Goal: Task Accomplishment & Management: Use online tool/utility

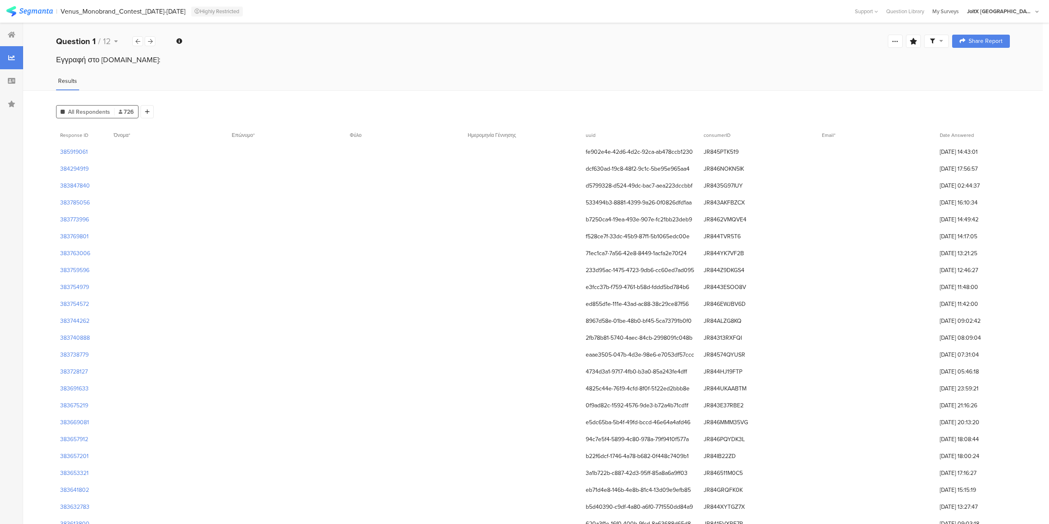
click at [962, 13] on div "My Surveys" at bounding box center [945, 11] width 35 height 8
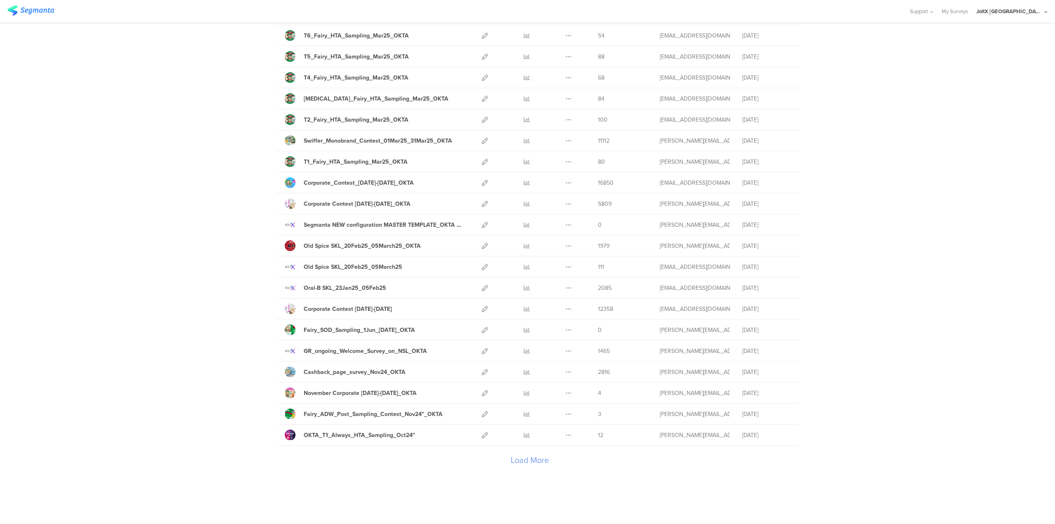
scroll to position [723, 0]
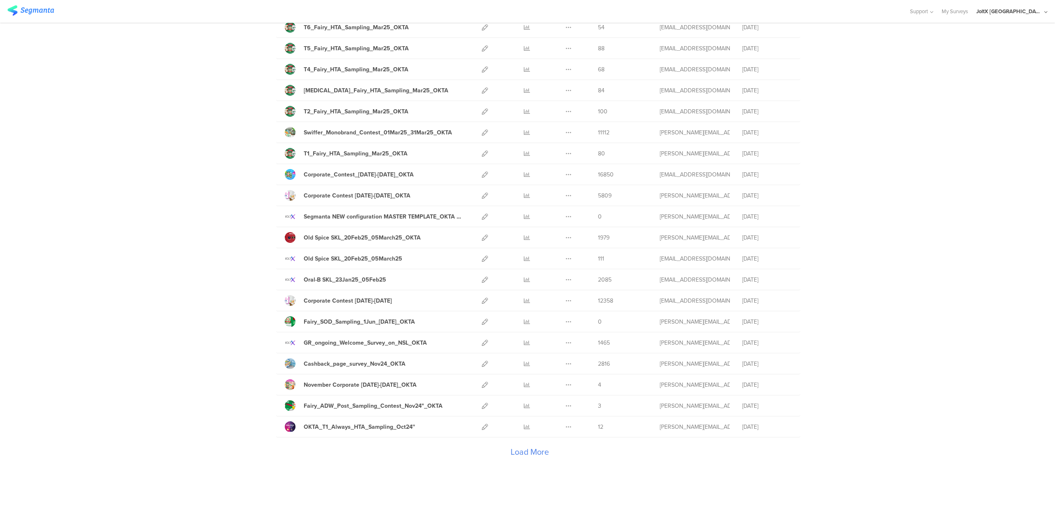
click at [526, 450] on div "Load More" at bounding box center [529, 453] width 507 height 33
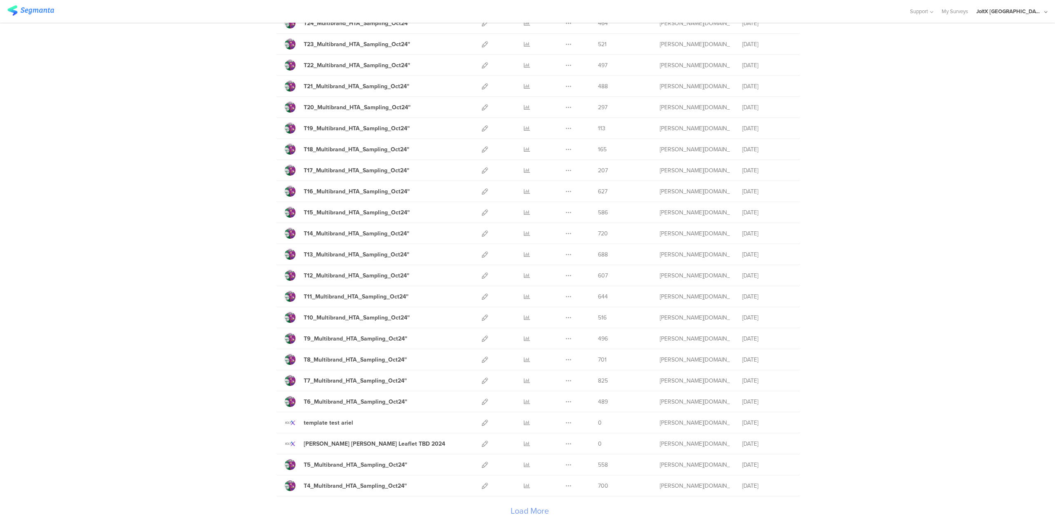
scroll to position [1774, 0]
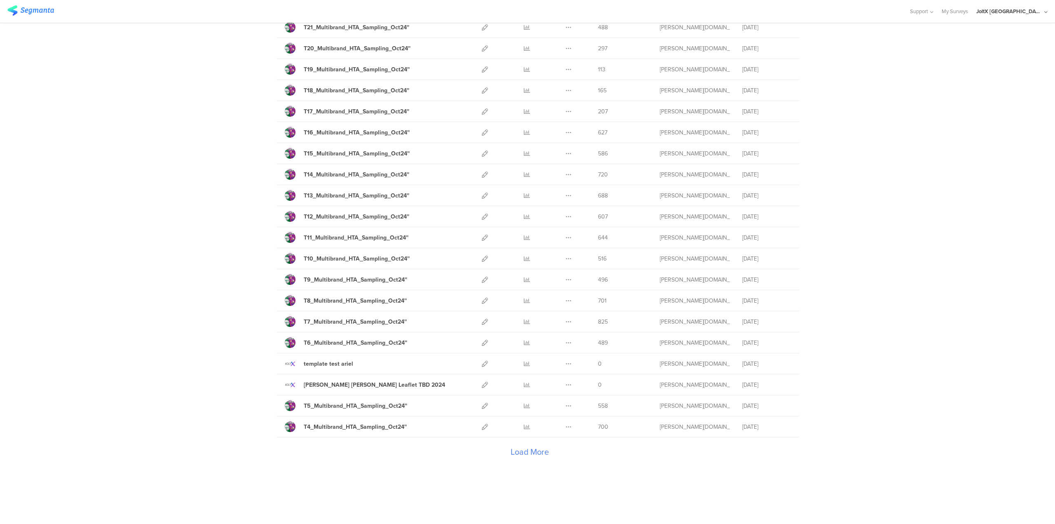
click at [519, 452] on div "Load More" at bounding box center [529, 453] width 507 height 33
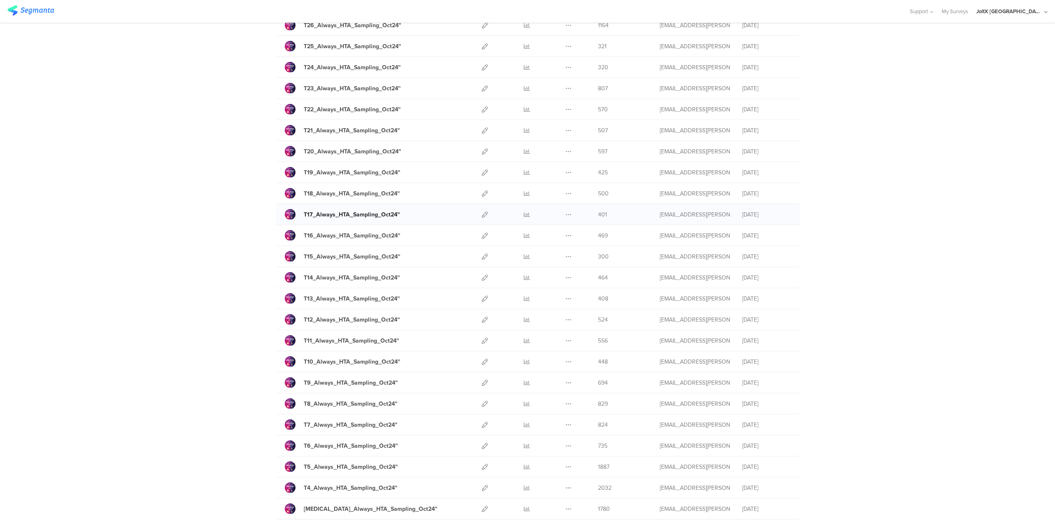
scroll to position [2825, 0]
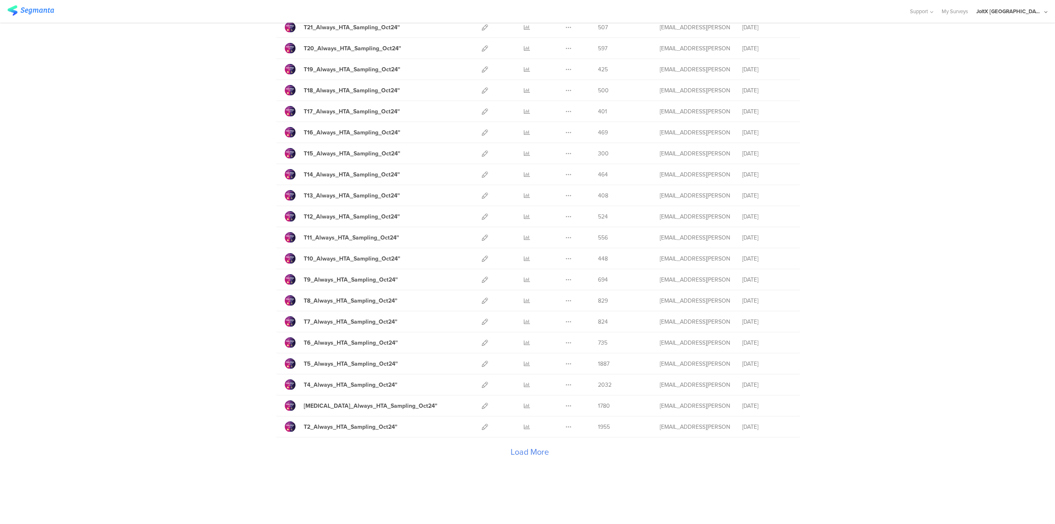
click at [539, 452] on div "Load More" at bounding box center [529, 453] width 507 height 33
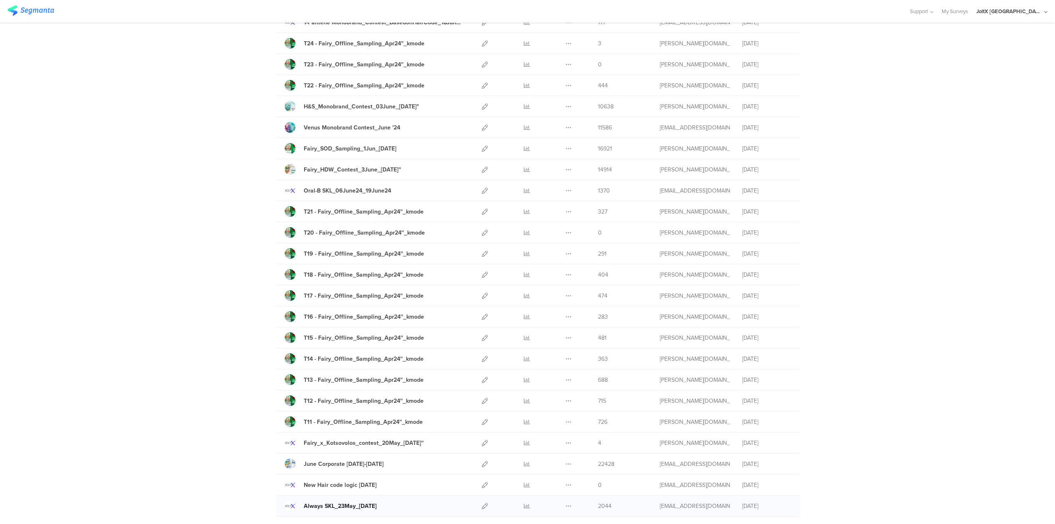
scroll to position [3813, 0]
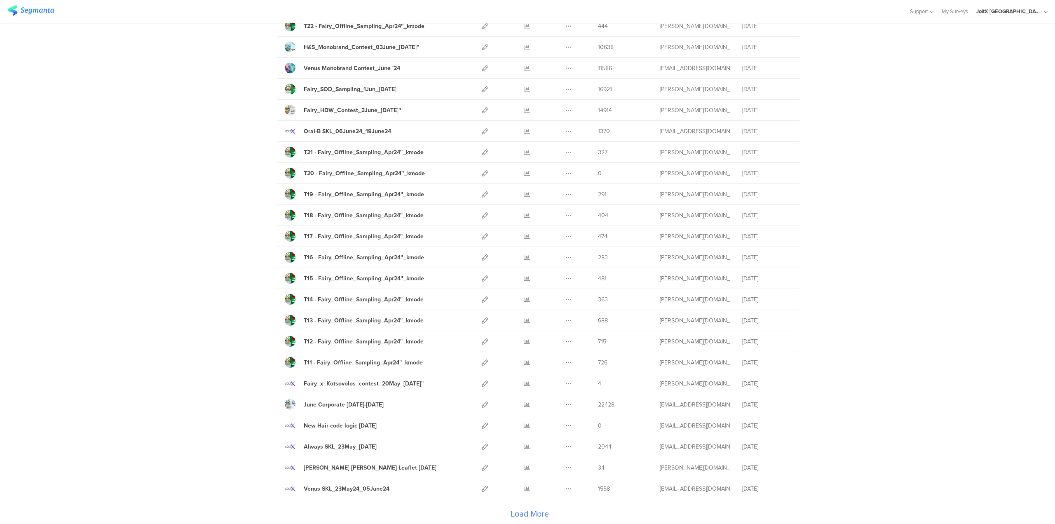
click at [532, 510] on div "Load More" at bounding box center [529, 515] width 507 height 33
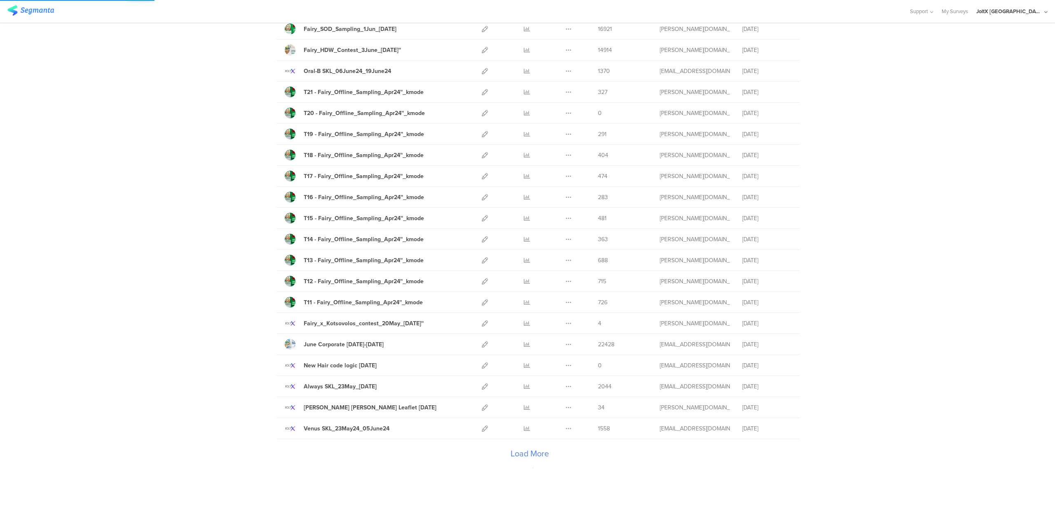
scroll to position [3875, 0]
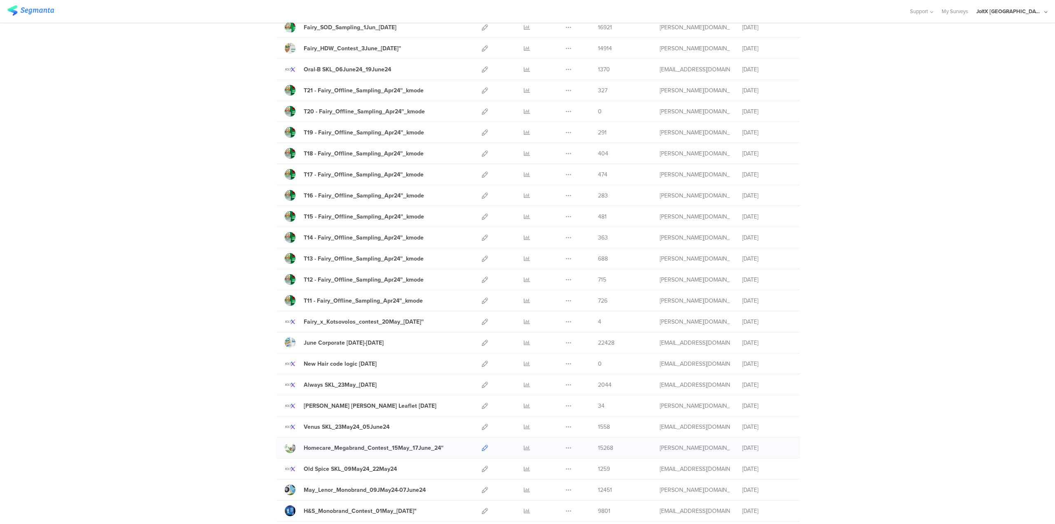
click at [482, 449] on icon at bounding box center [485, 448] width 6 height 6
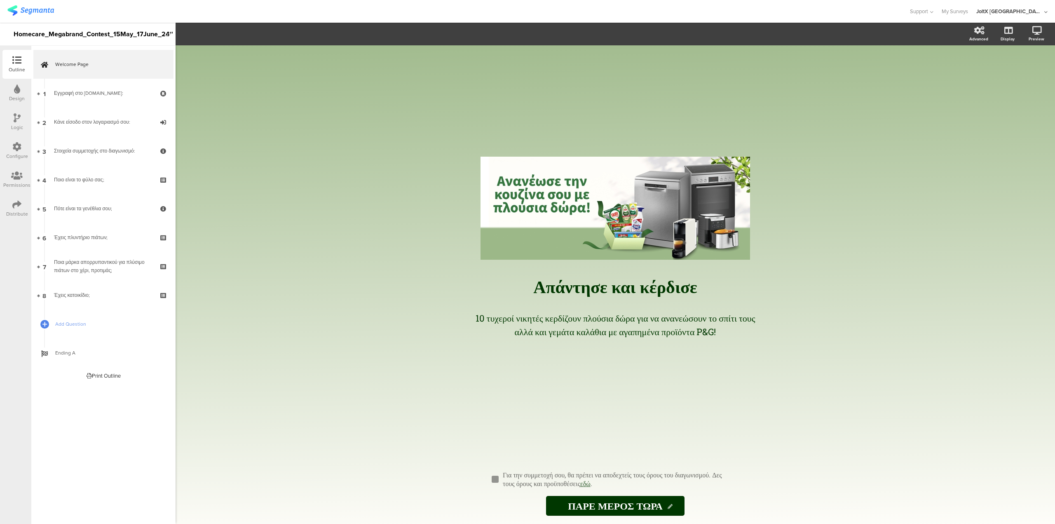
click at [366, 260] on div "/ Απάντησε και κέρδισε Απάντησε και κέρδισε 10 τυχεροί νικητές κερδίζουν πλούσι…" at bounding box center [615, 284] width 879 height 478
click at [11, 152] on div "Configure" at bounding box center [16, 150] width 29 height 29
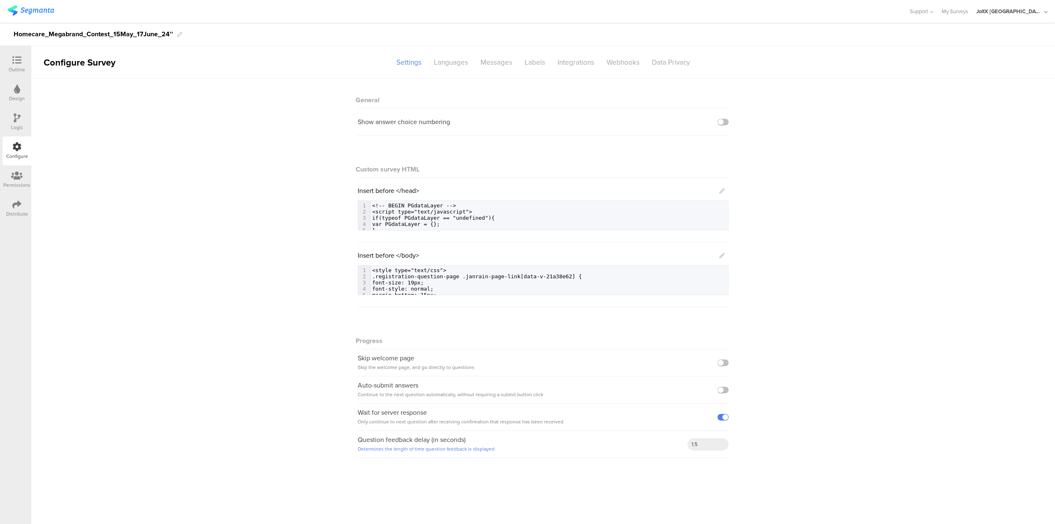
click at [14, 60] on icon at bounding box center [16, 60] width 9 height 9
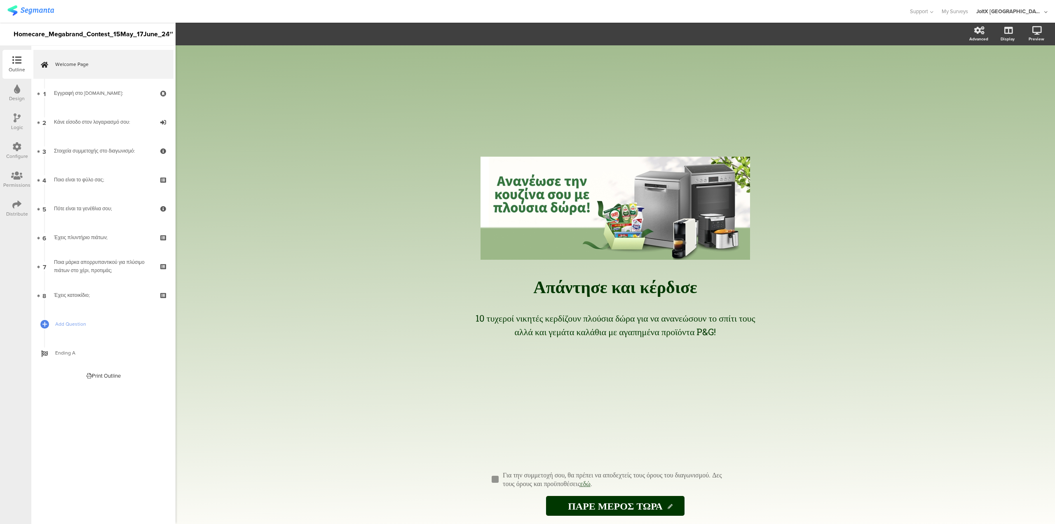
click at [14, 89] on icon at bounding box center [17, 88] width 6 height 9
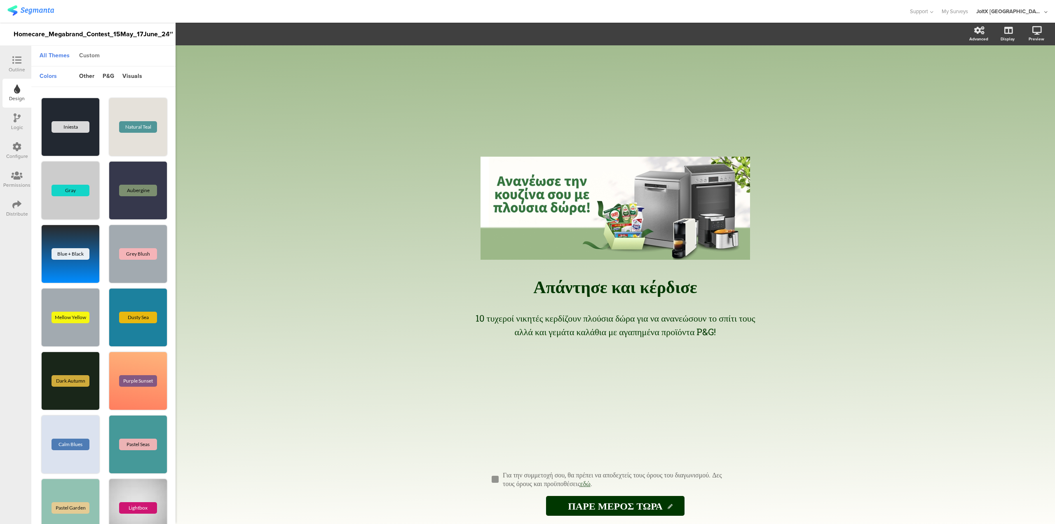
click at [98, 55] on div "Custom" at bounding box center [89, 56] width 29 height 14
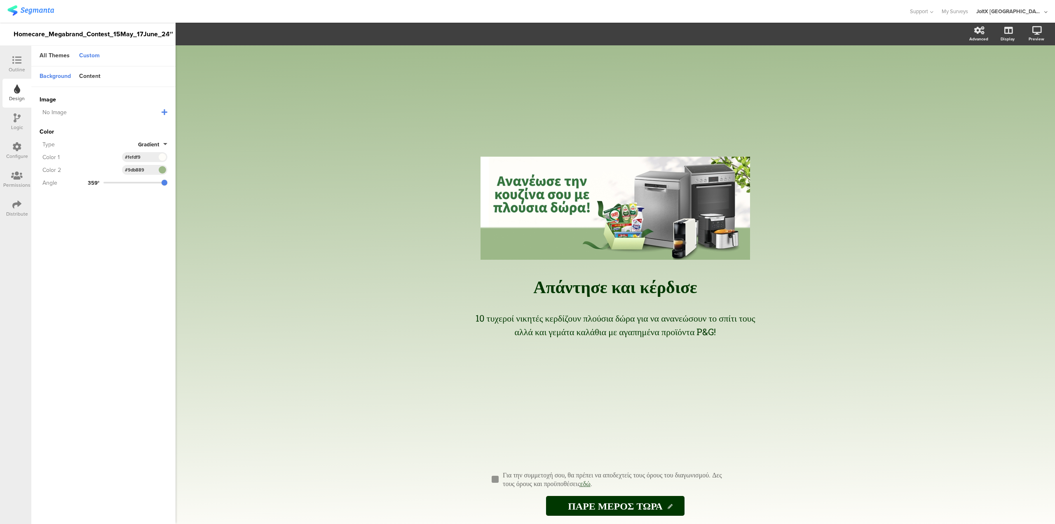
drag, startPoint x: 148, startPoint y: 170, endPoint x: 121, endPoint y: 171, distance: 26.8
click at [121, 171] on div "Color 2 #9DB889 Clear OK #9db889" at bounding box center [104, 170] width 128 height 10
